Goal: Task Accomplishment & Management: Use online tool/utility

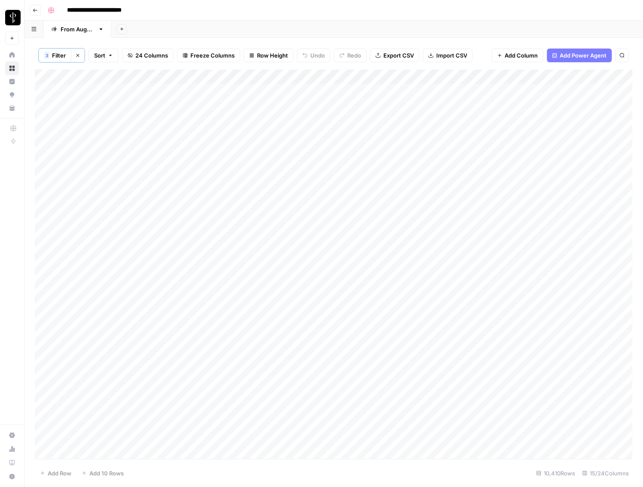
click at [113, 91] on div "Add Column" at bounding box center [334, 265] width 598 height 391
click at [180, 263] on div "Add Column" at bounding box center [334, 265] width 598 height 391
click at [183, 318] on div "Add Column" at bounding box center [334, 265] width 598 height 391
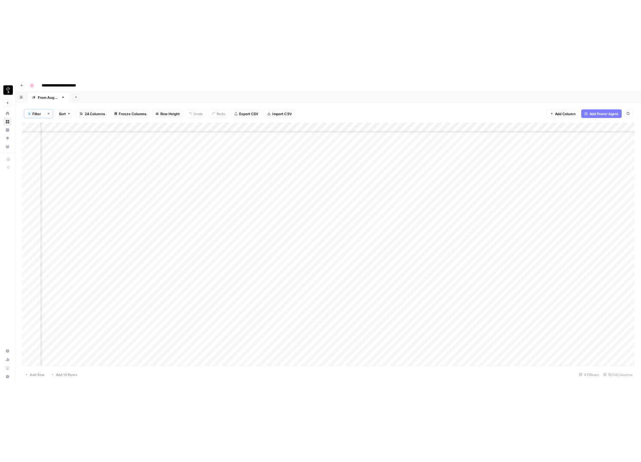
scroll to position [5657, 190]
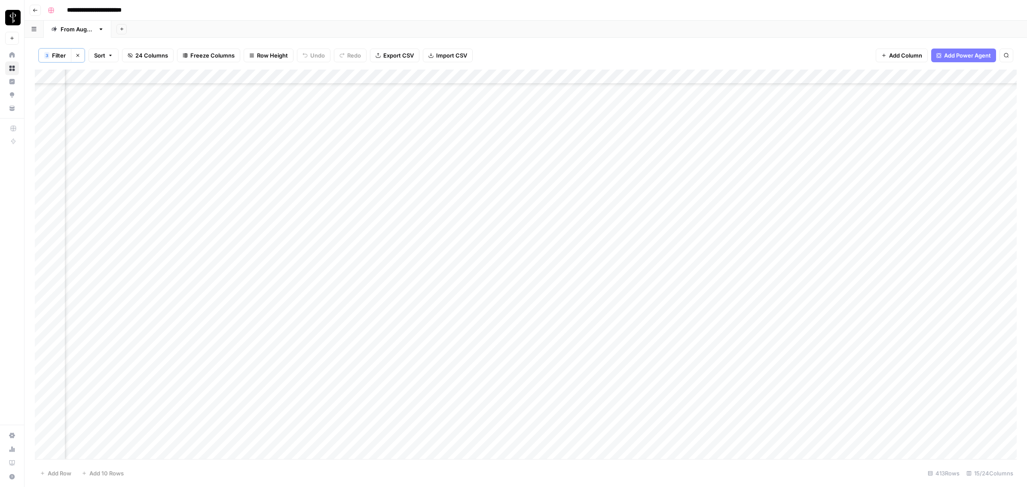
click at [642, 452] on div "Add Column" at bounding box center [526, 265] width 982 height 391
